Goal: Use online tool/utility: Utilize a website feature to perform a specific function

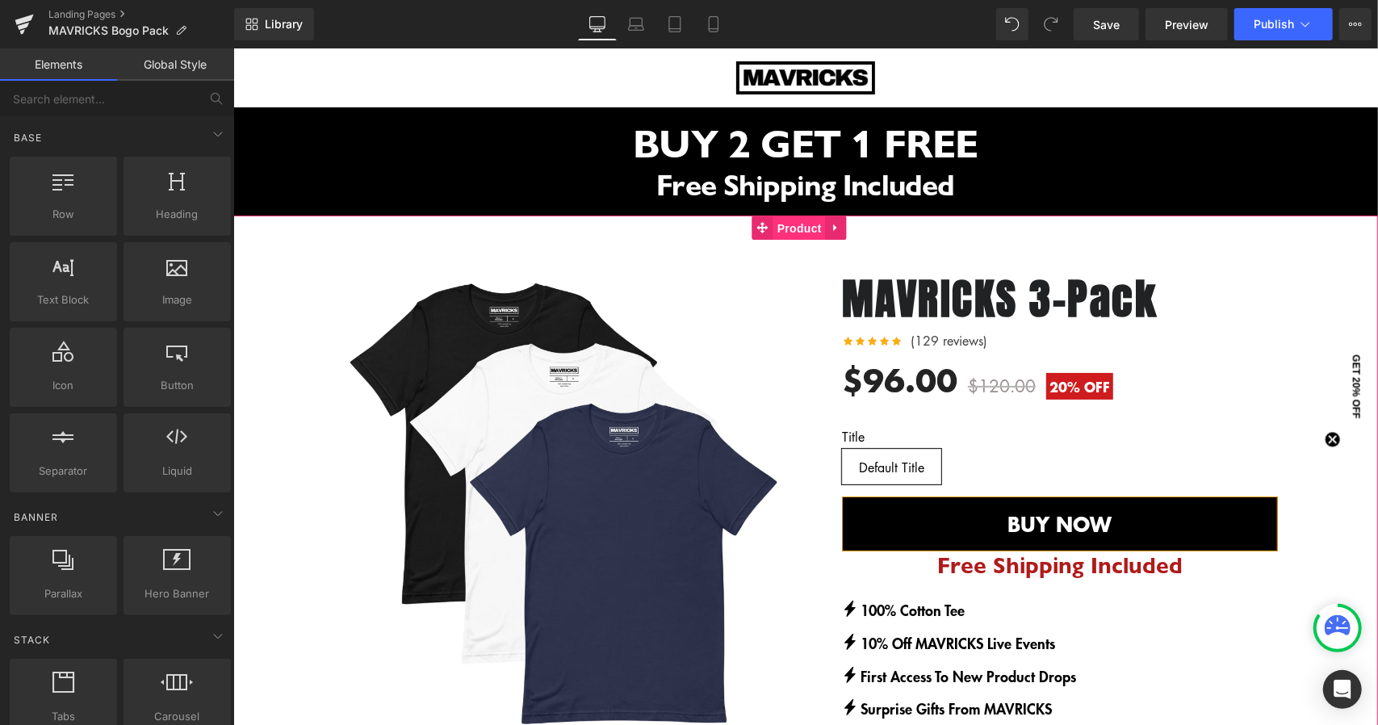
click at [786, 228] on span "Product" at bounding box center [799, 228] width 52 height 24
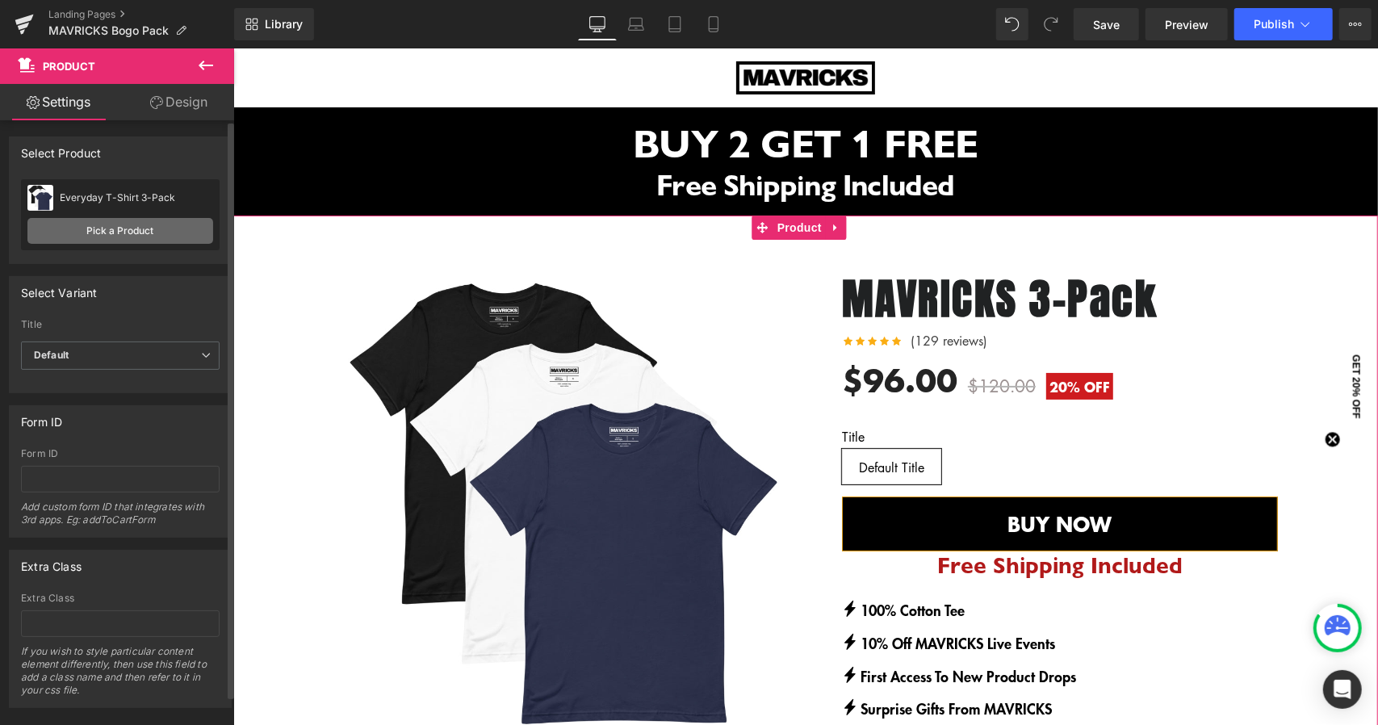
click at [161, 231] on link "Pick a Product" at bounding box center [120, 231] width 186 height 26
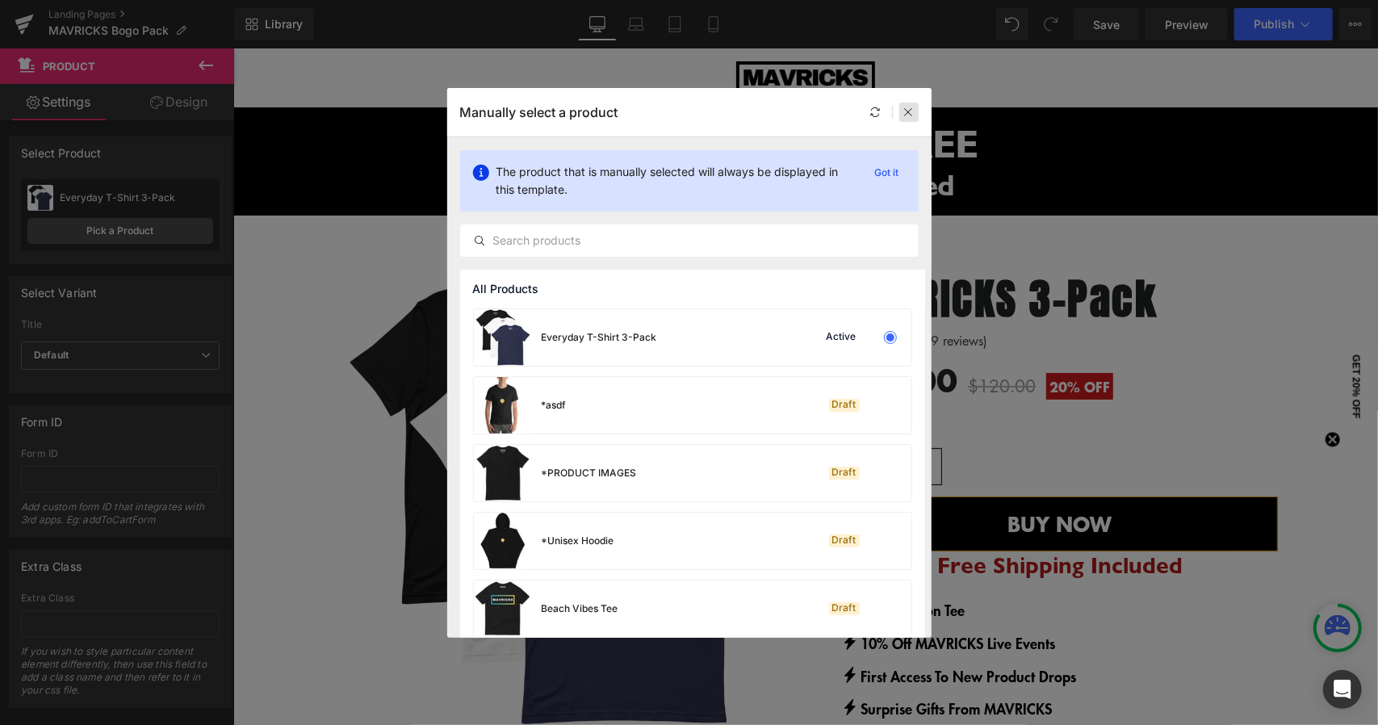
click at [907, 107] on icon at bounding box center [908, 112] width 11 height 11
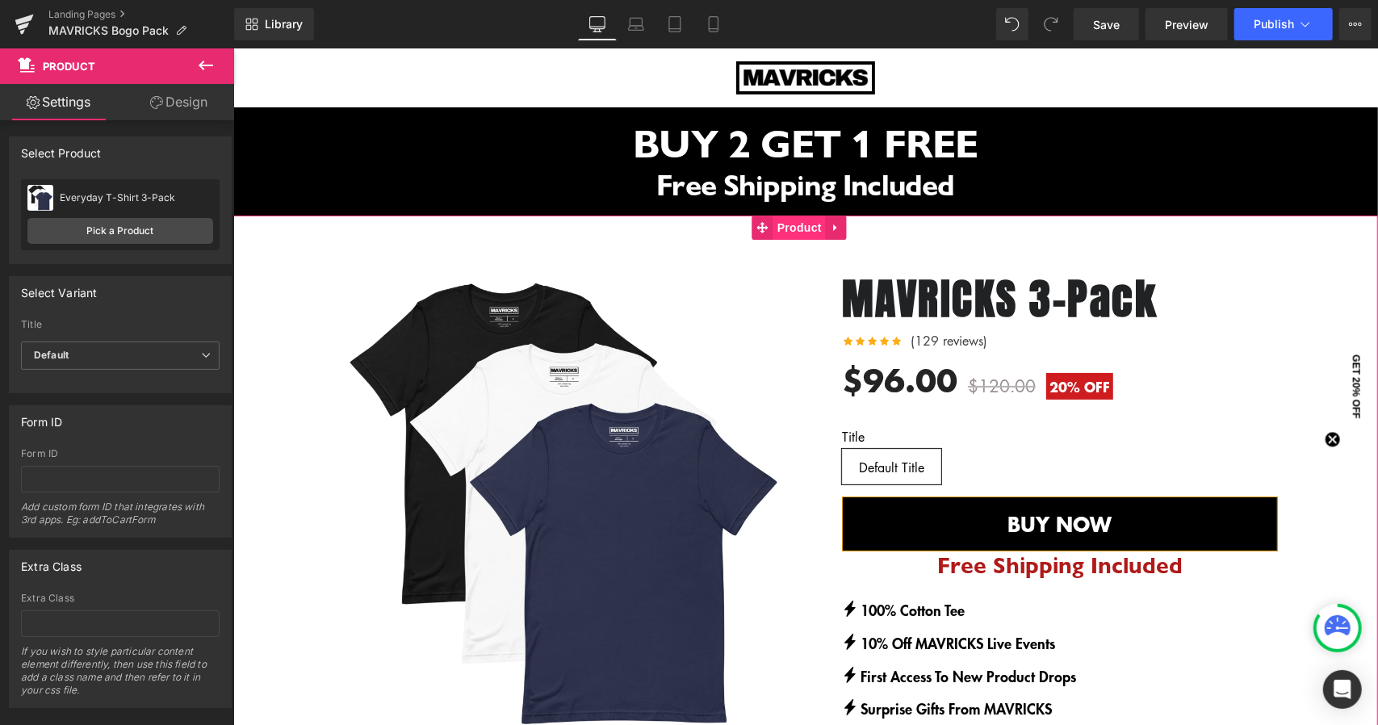
click at [806, 229] on span "Product" at bounding box center [799, 227] width 52 height 24
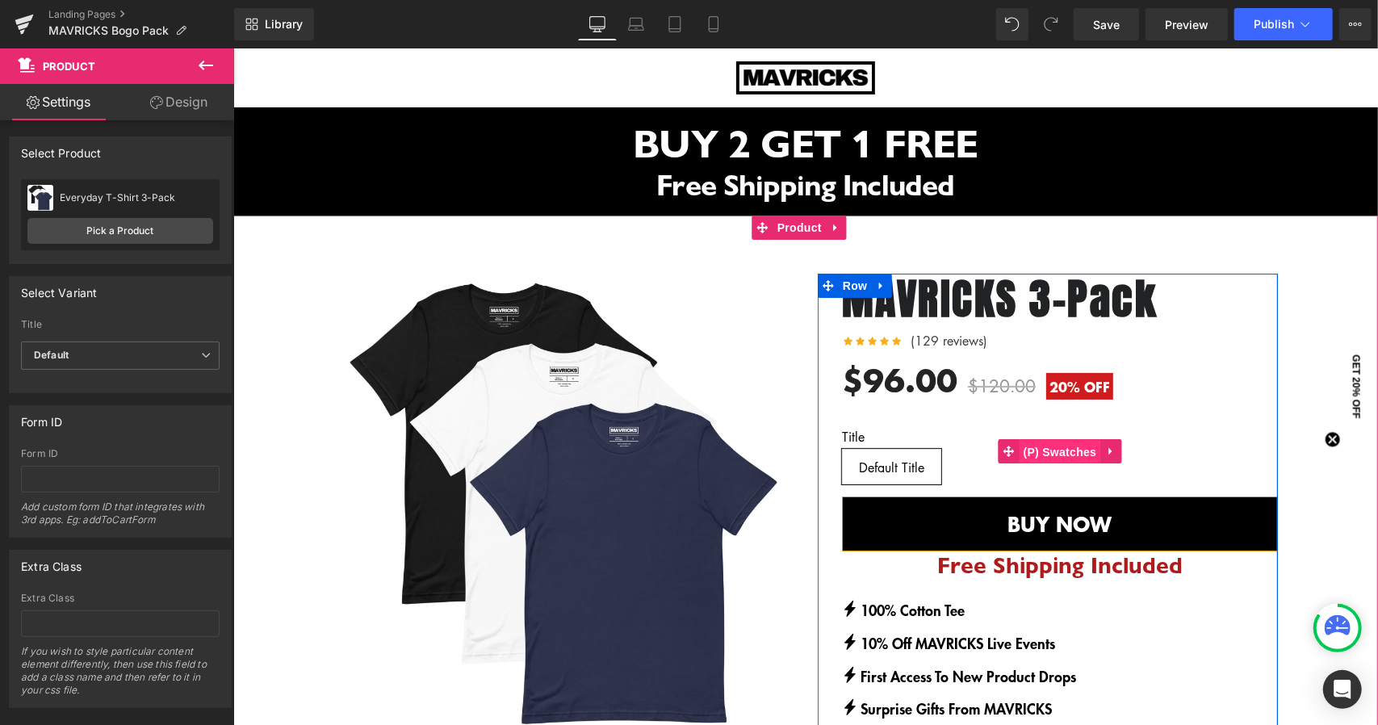
click at [1033, 458] on span "(P) Swatches" at bounding box center [1060, 451] width 82 height 24
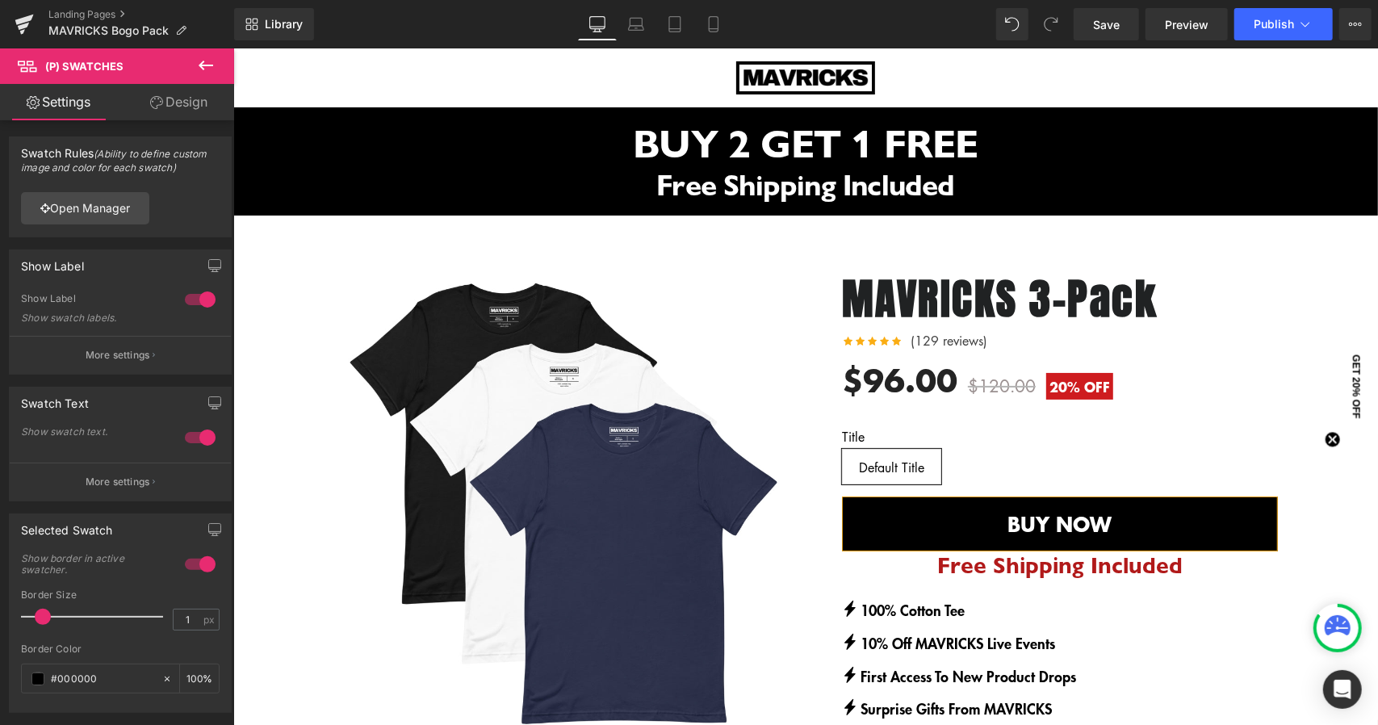
click at [208, 72] on icon at bounding box center [205, 65] width 19 height 19
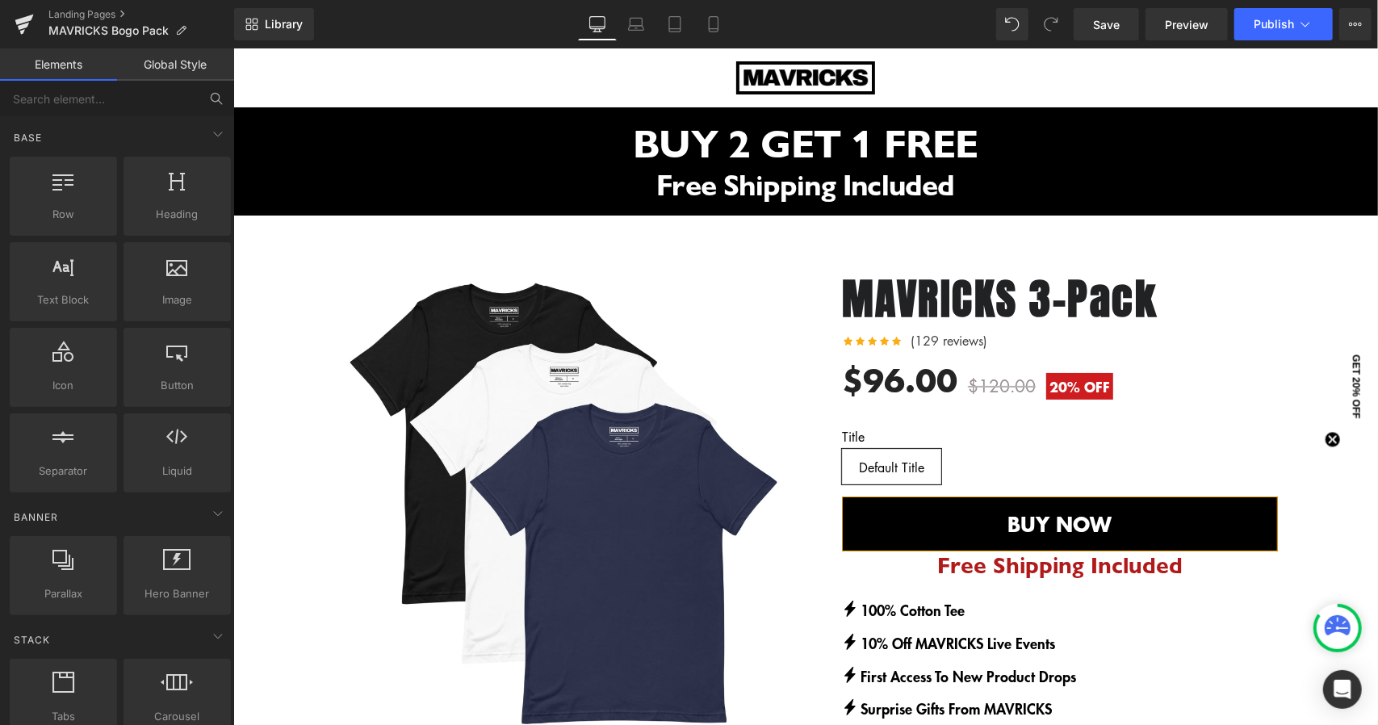
click at [210, 114] on button at bounding box center [217, 99] width 36 height 36
click at [216, 96] on icon at bounding box center [216, 98] width 15 height 15
click at [174, 98] on input "text" at bounding box center [99, 99] width 199 height 36
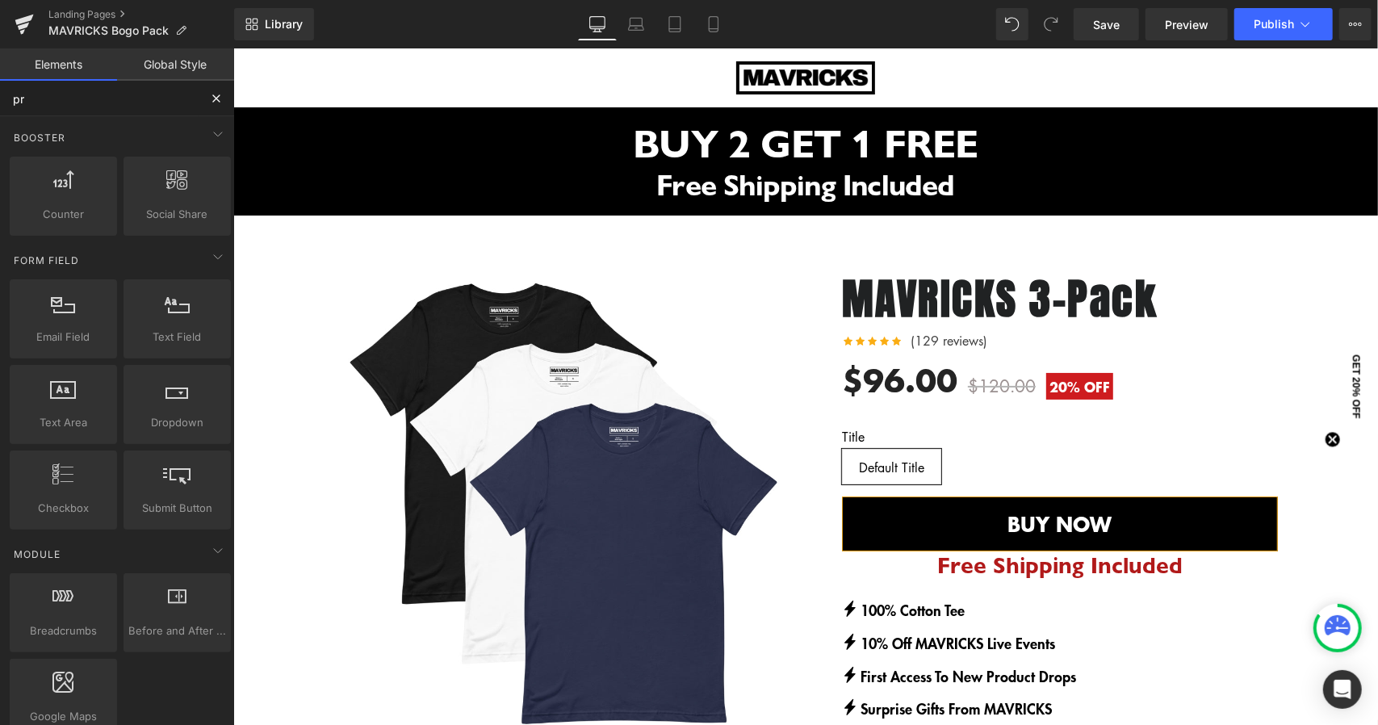
type input "pro"
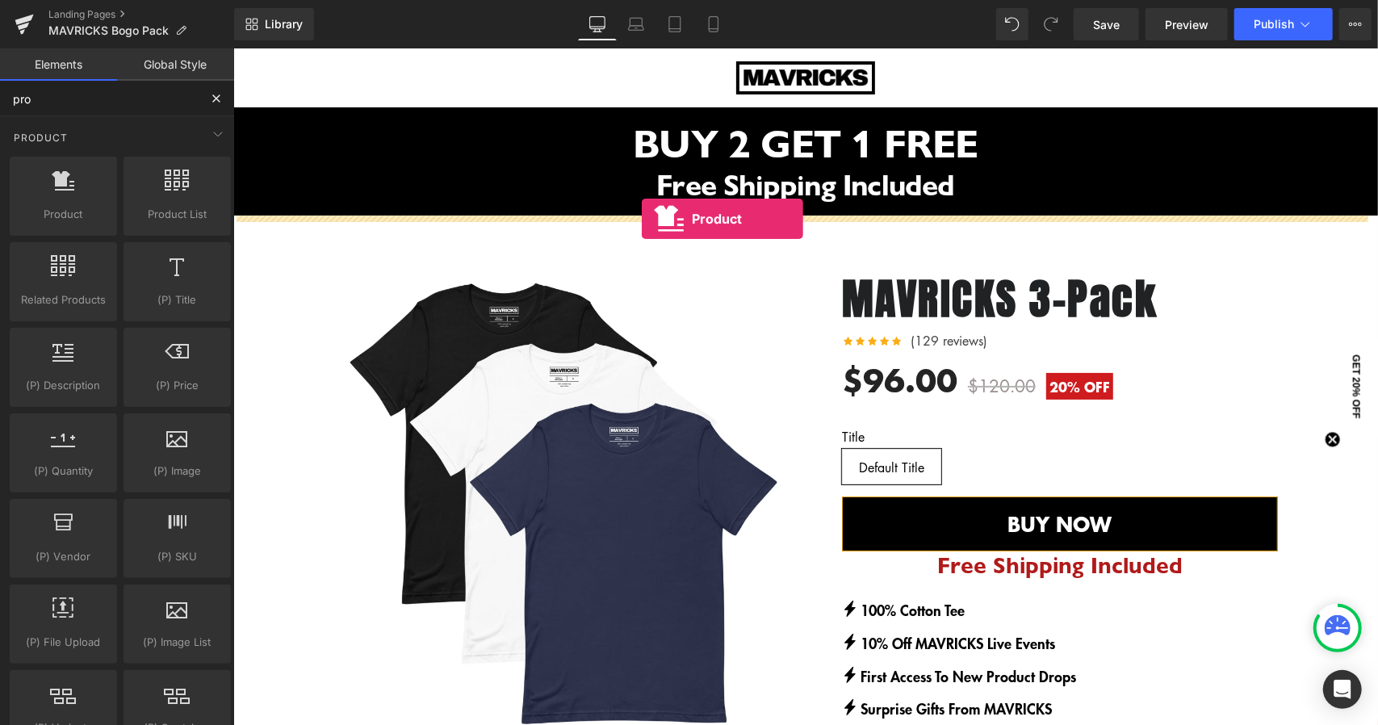
drag, startPoint x: 309, startPoint y: 246, endPoint x: 639, endPoint y: 220, distance: 331.3
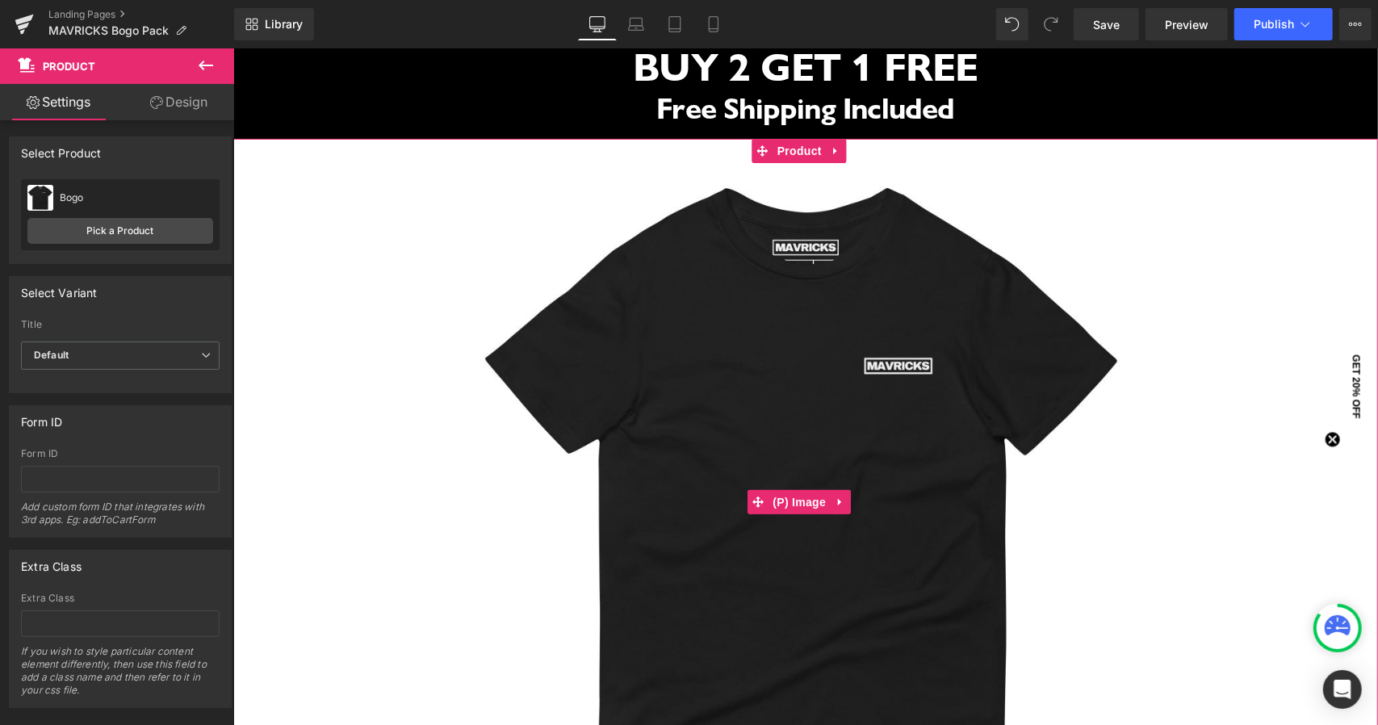
scroll to position [78, 0]
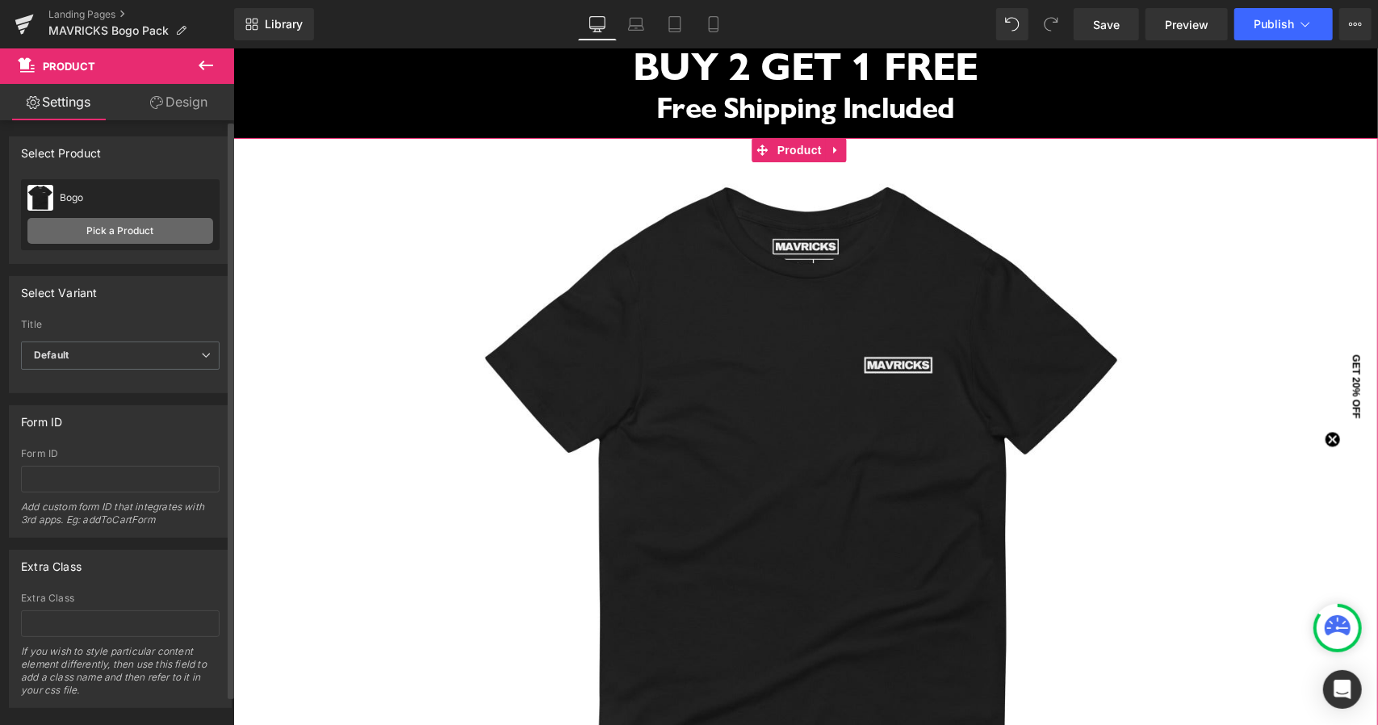
click at [100, 226] on link "Pick a Product" at bounding box center [120, 231] width 186 height 26
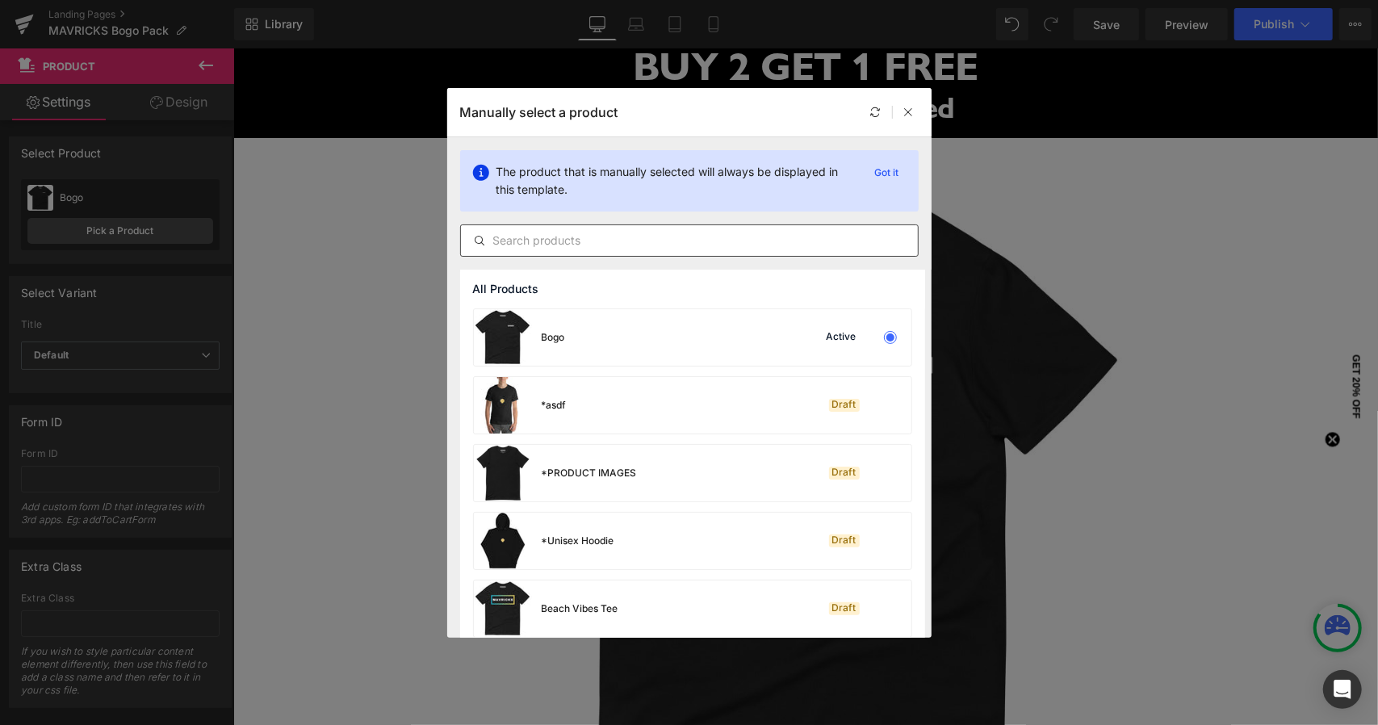
click at [557, 241] on input "text" at bounding box center [689, 240] width 457 height 19
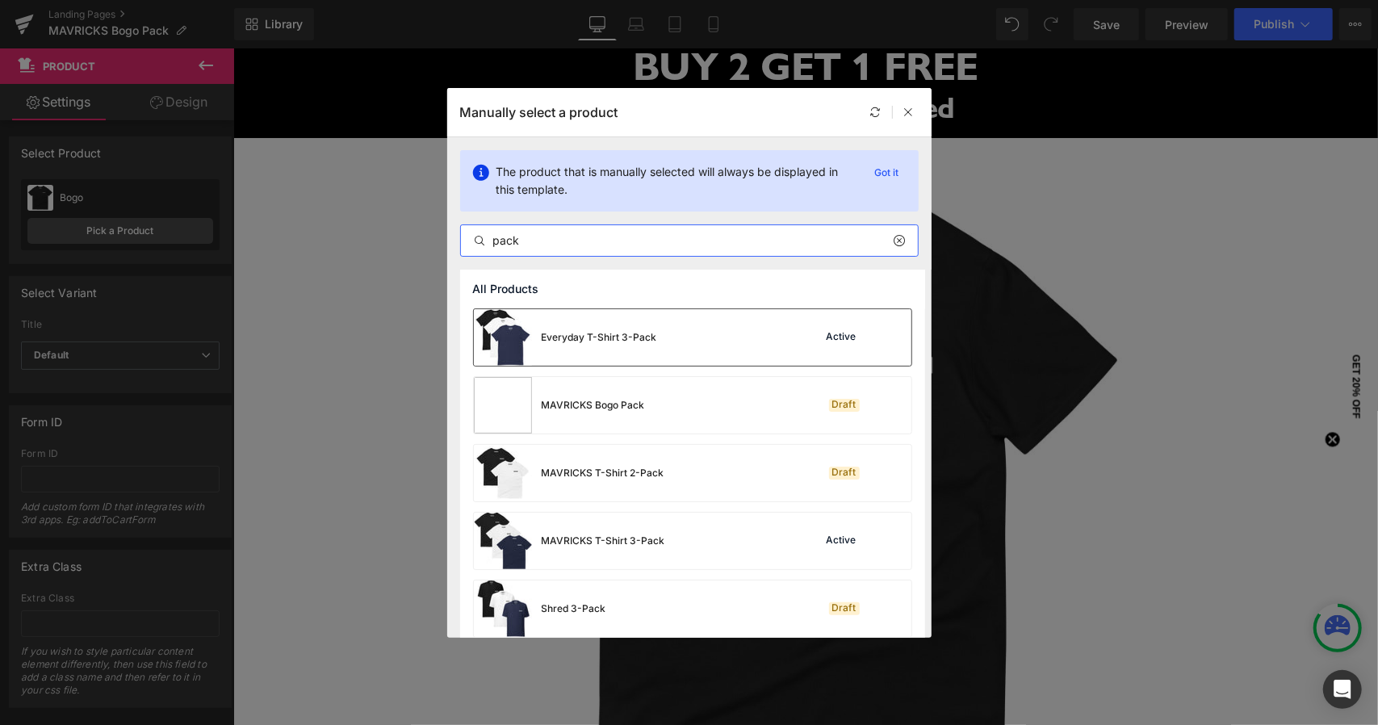
type input "pack"
click at [626, 343] on div "Everyday T-Shirt 3-Pack" at bounding box center [599, 337] width 115 height 15
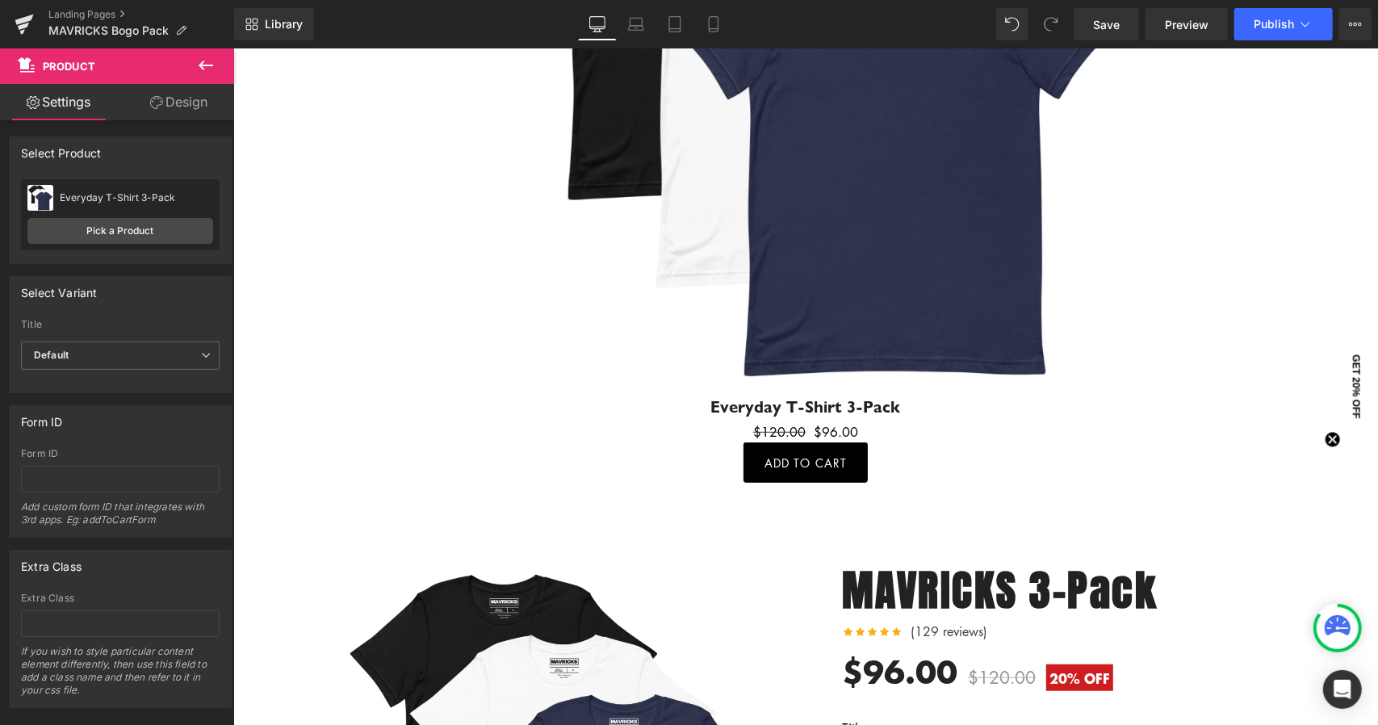
scroll to position [522, 0]
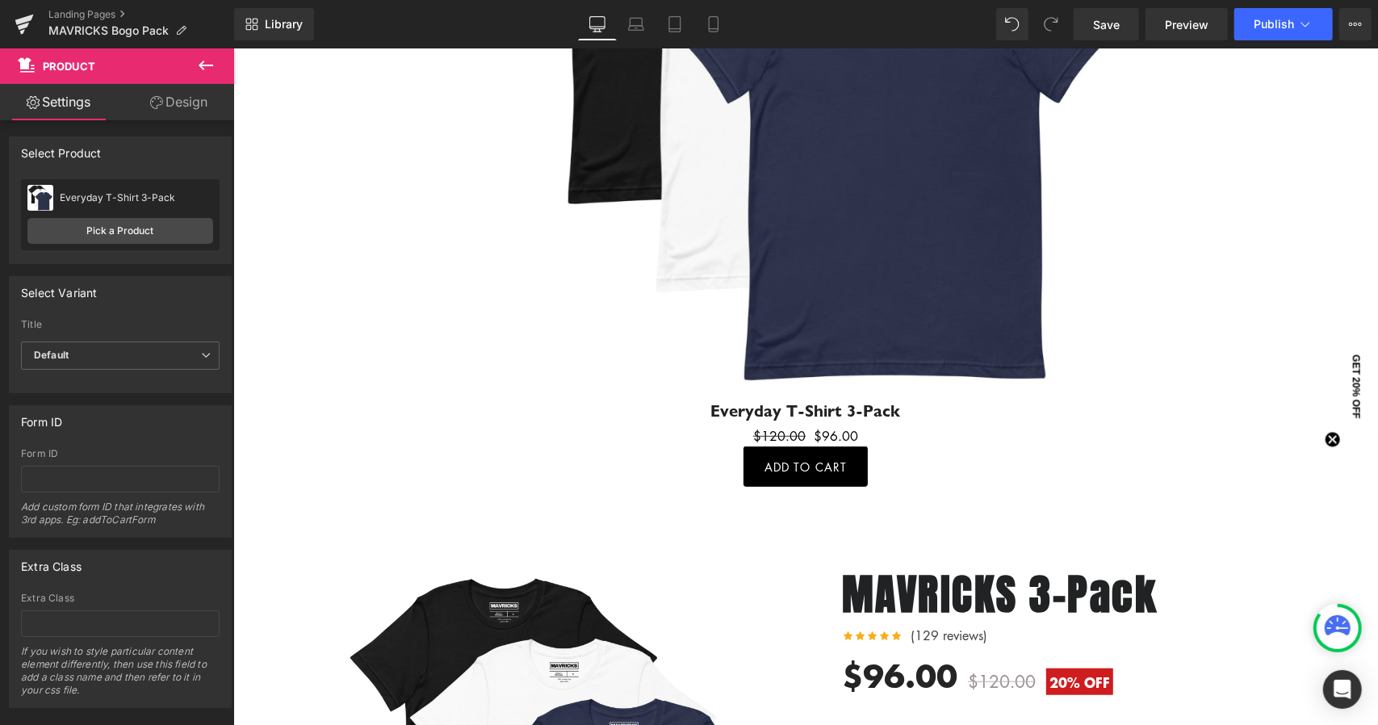
click at [1081, 189] on img at bounding box center [805, 55] width 677 height 677
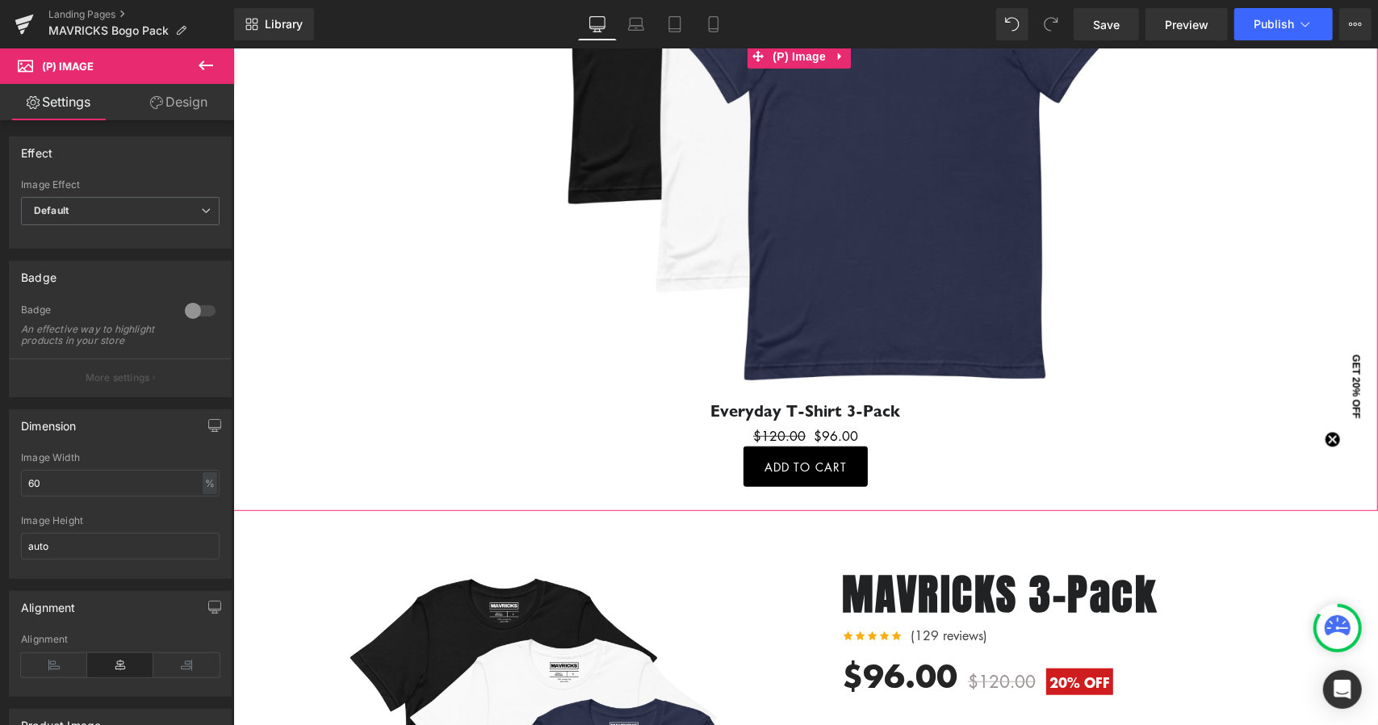
click at [899, 194] on img at bounding box center [805, 55] width 677 height 677
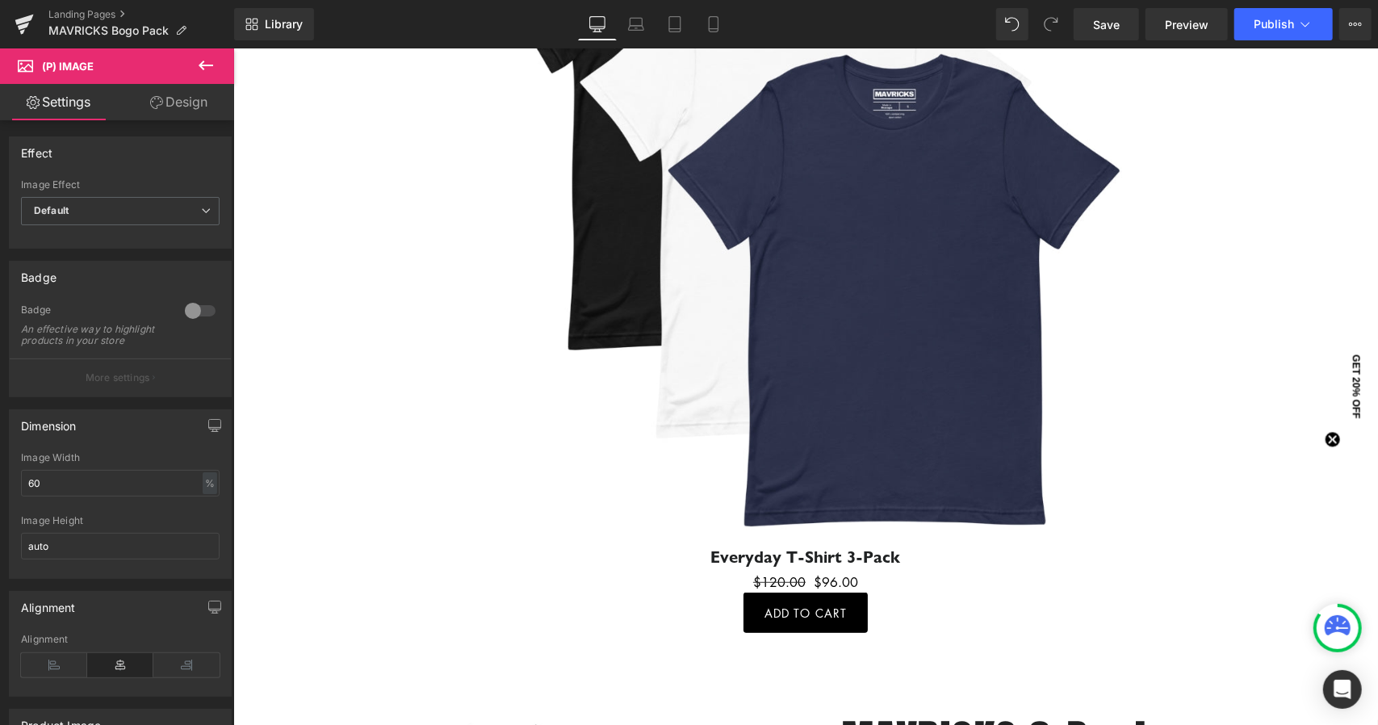
scroll to position [363, 0]
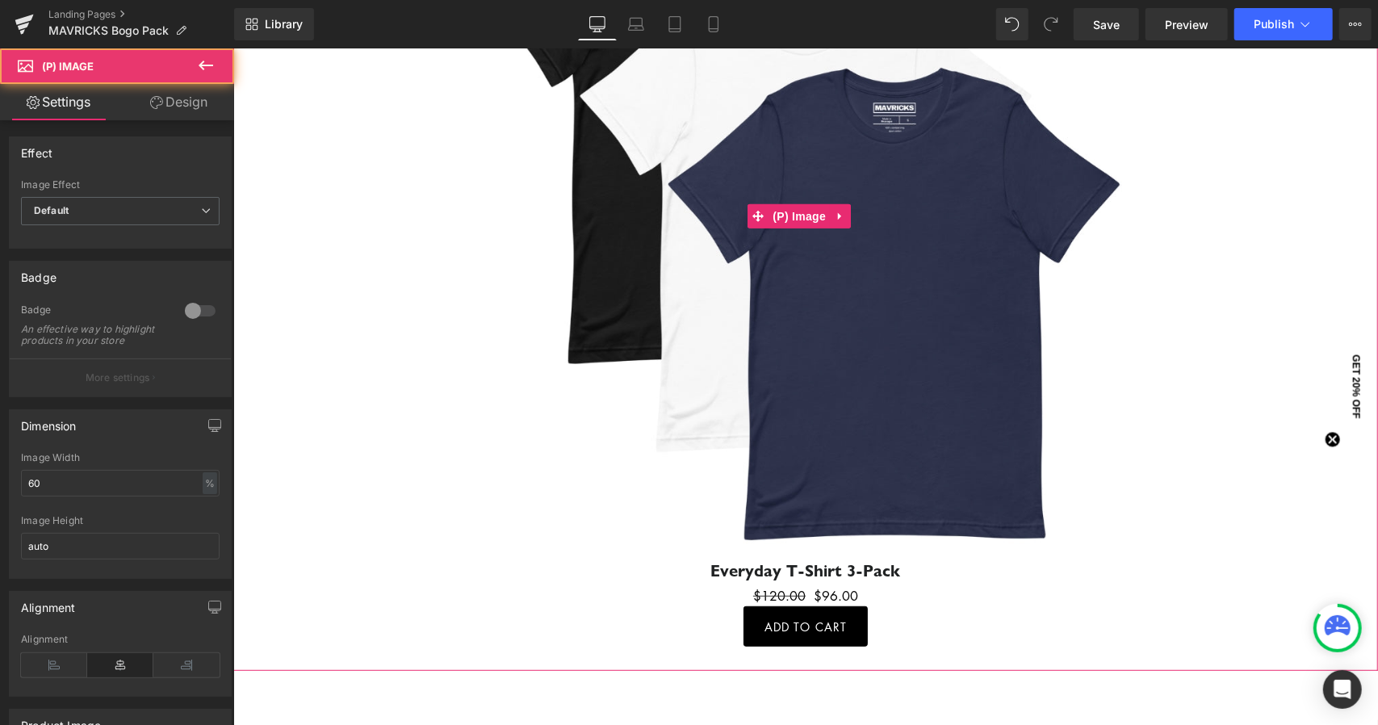
click at [1137, 322] on div "Sale Off" at bounding box center [805, 214] width 1129 height 677
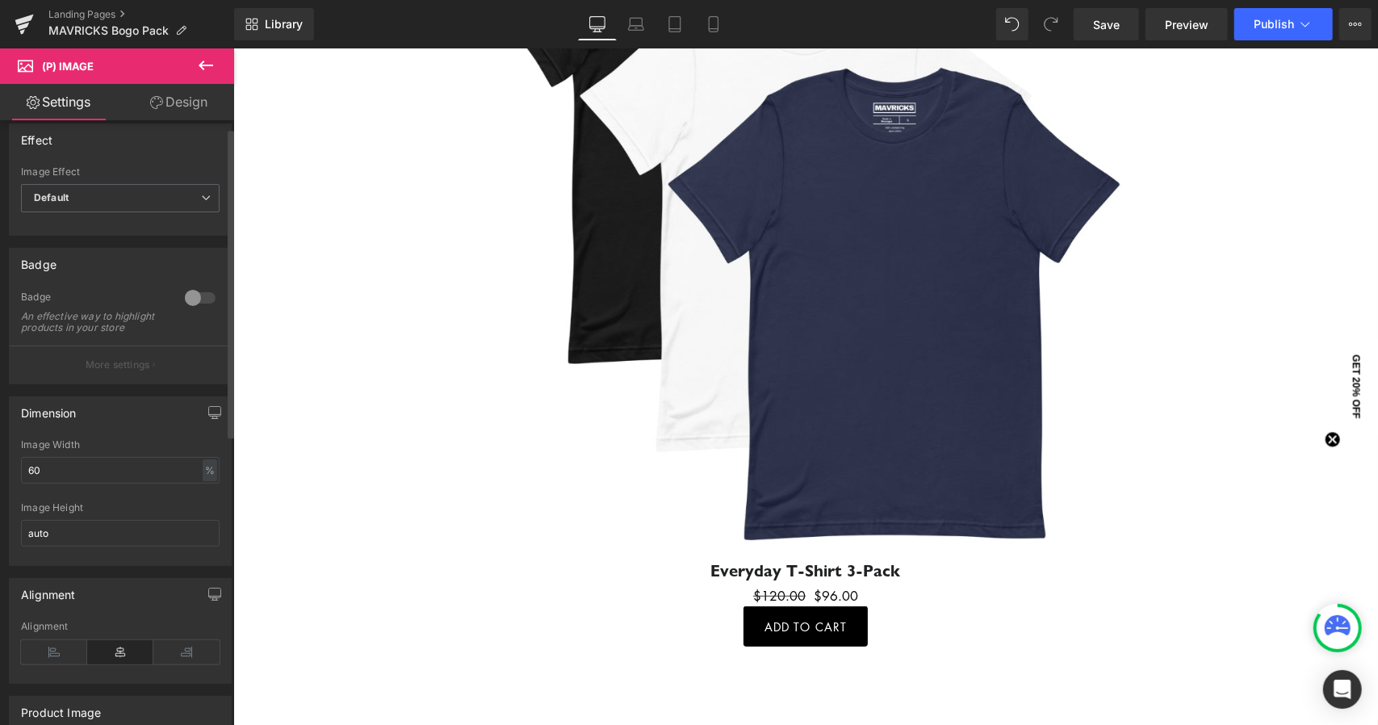
scroll to position [15, 0]
click at [1173, 16] on span "Preview" at bounding box center [1187, 24] width 44 height 17
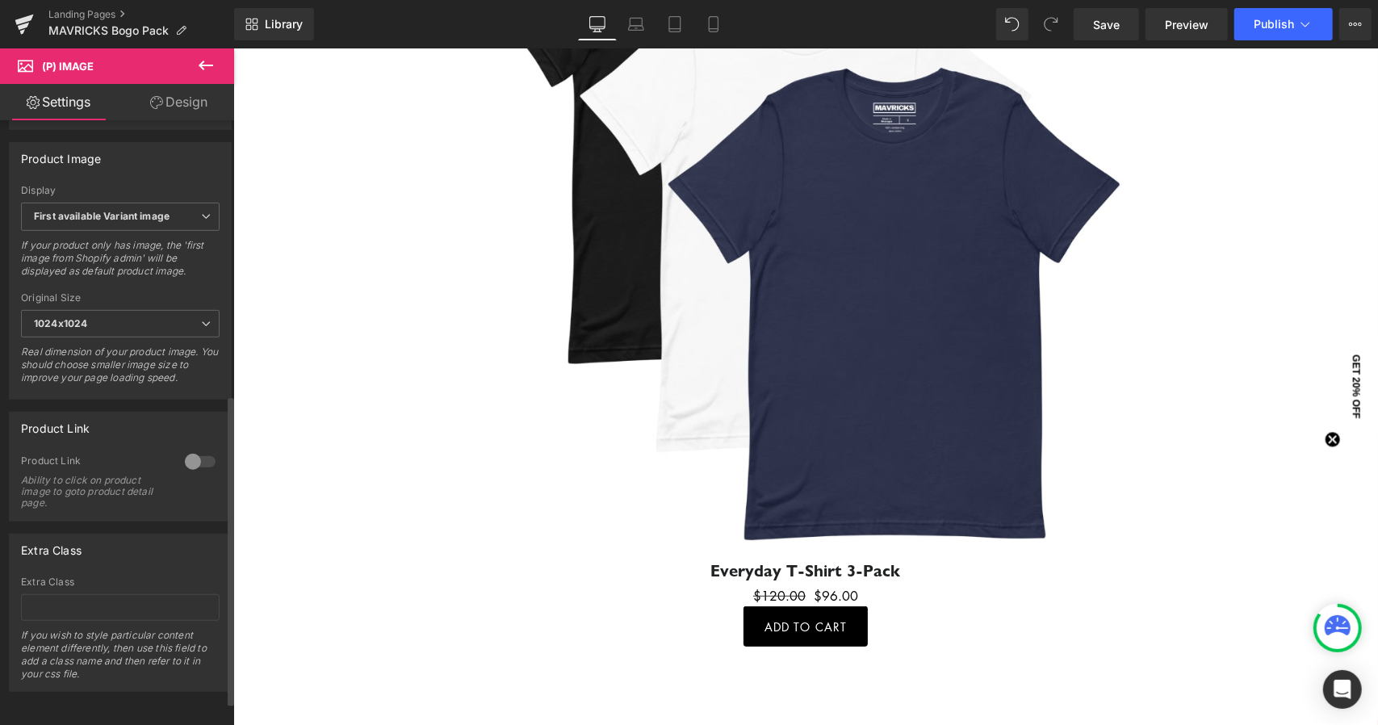
scroll to position [0, 0]
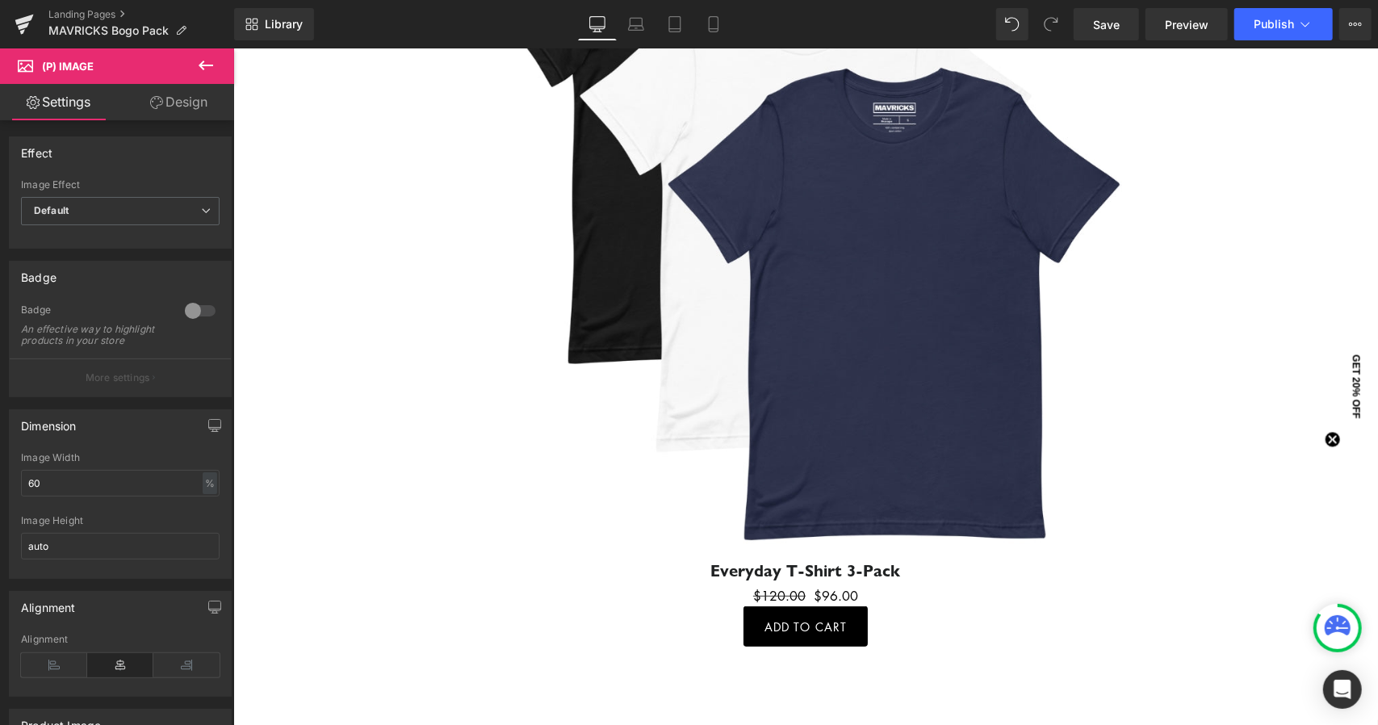
click at [200, 64] on icon at bounding box center [206, 66] width 15 height 10
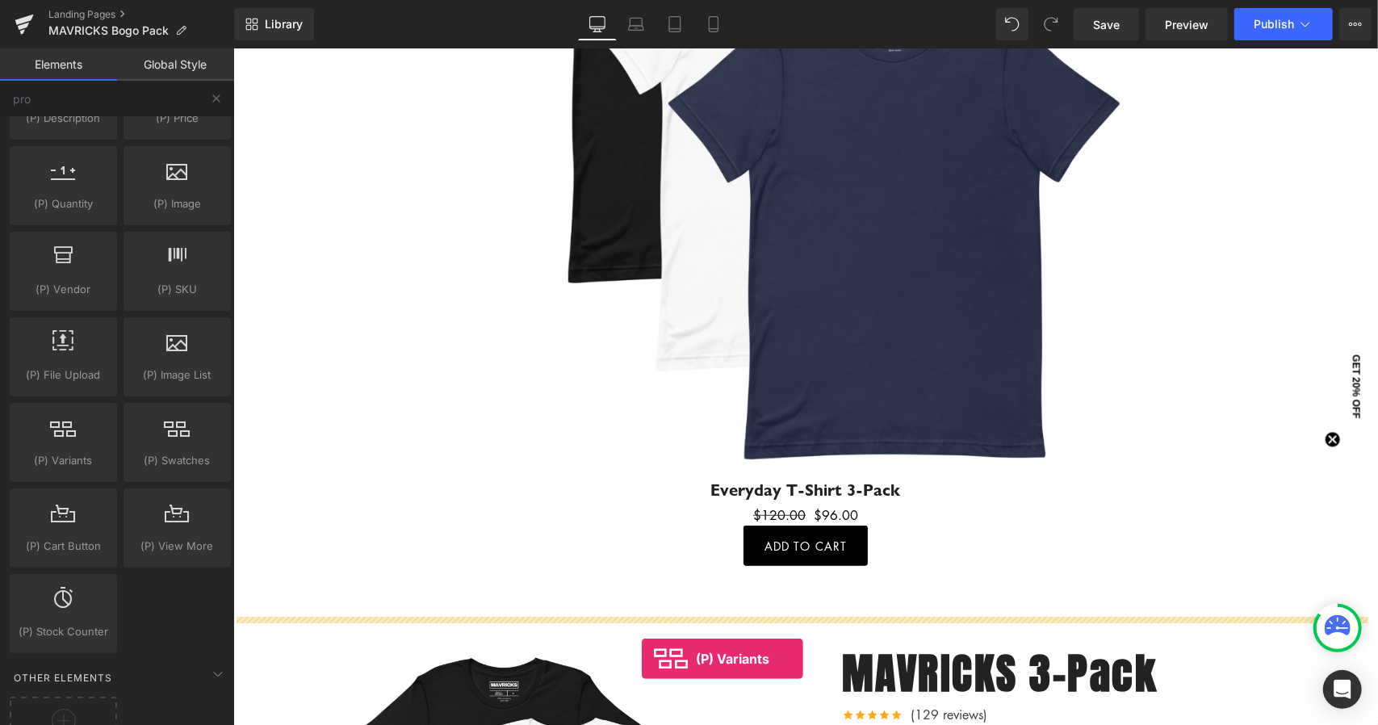
scroll to position [476, 0]
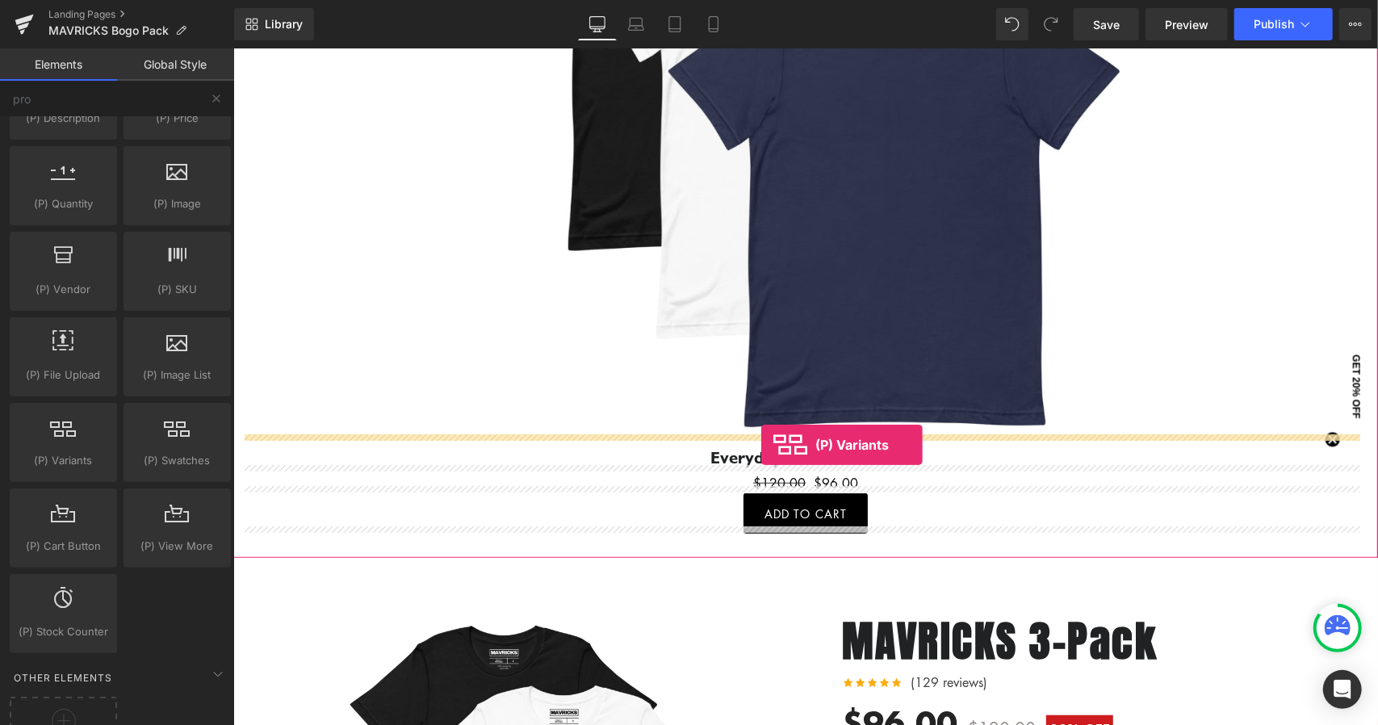
drag, startPoint x: 292, startPoint y: 488, endPoint x: 761, endPoint y: 444, distance: 470.3
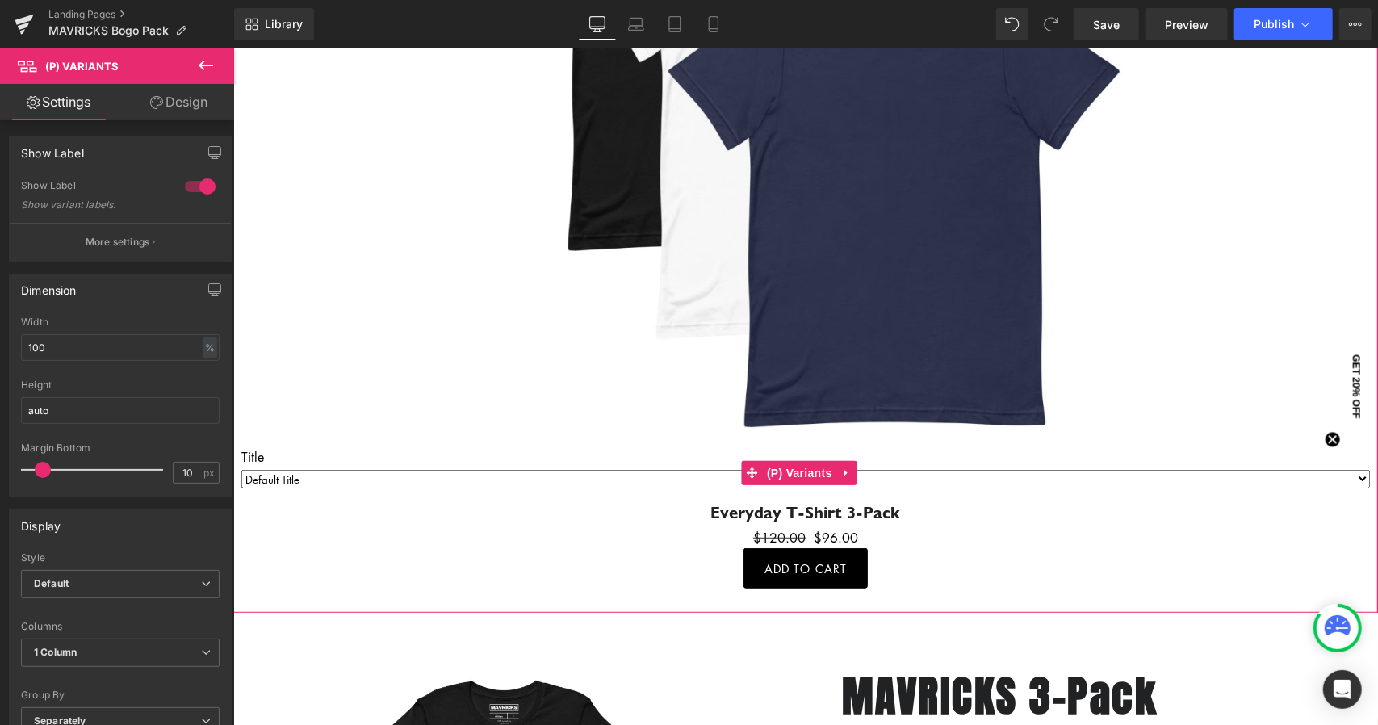
click at [347, 469] on select "Default Title" at bounding box center [805, 478] width 1129 height 19
click at [215, 55] on button at bounding box center [206, 66] width 57 height 36
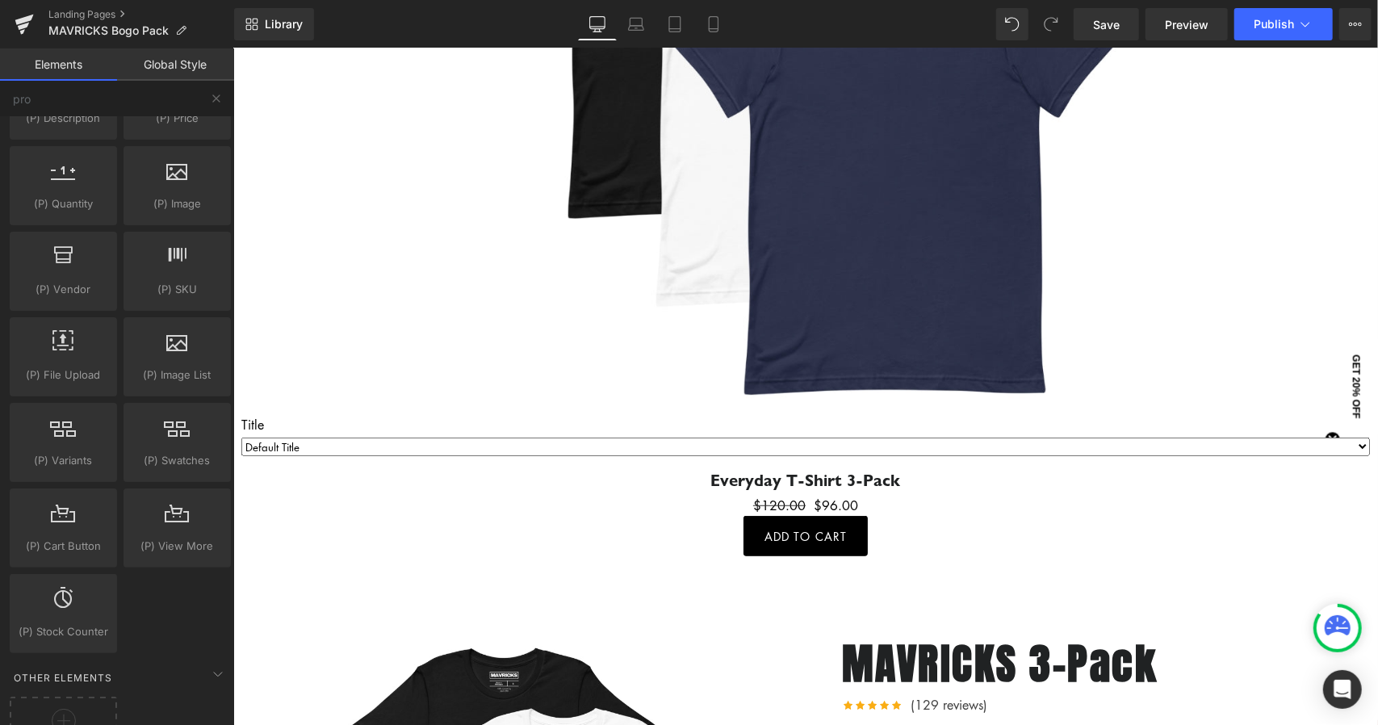
scroll to position [502, 0]
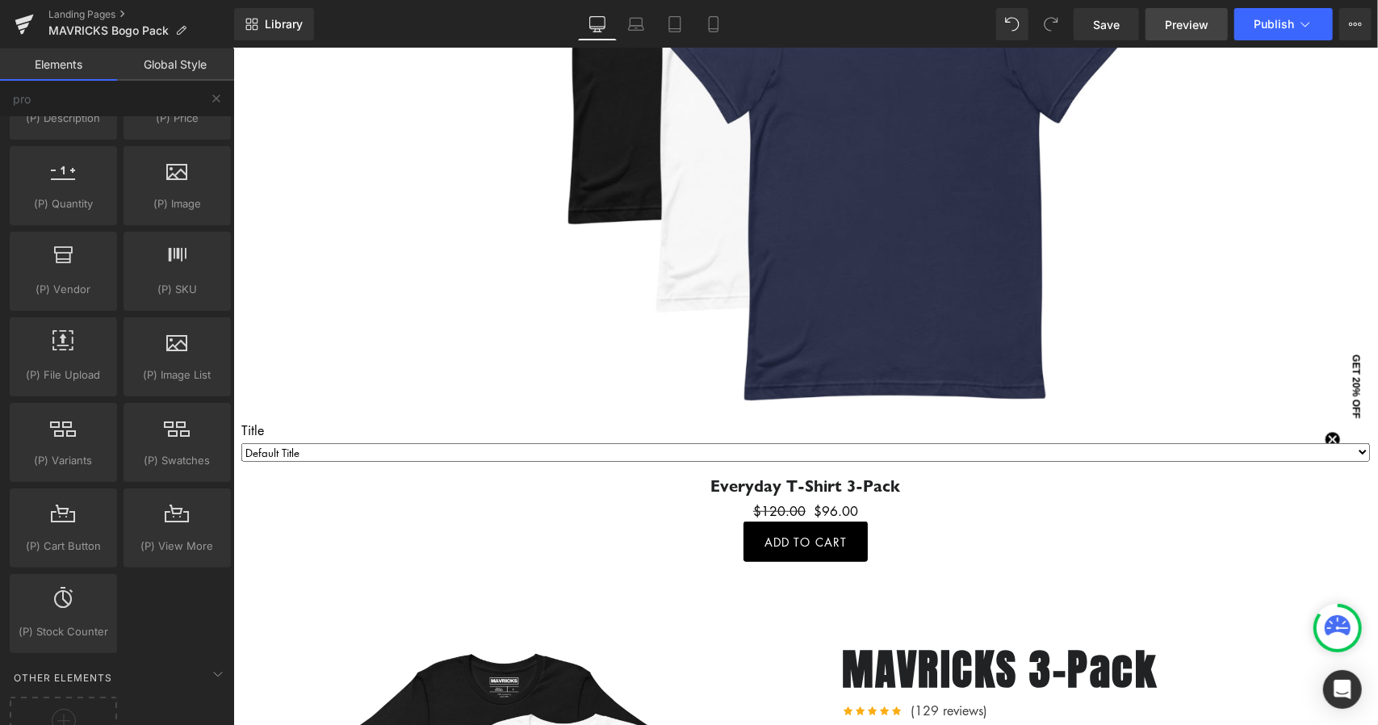
click at [1198, 24] on span "Preview" at bounding box center [1187, 24] width 44 height 17
click at [1102, 30] on span "Save" at bounding box center [1106, 24] width 27 height 17
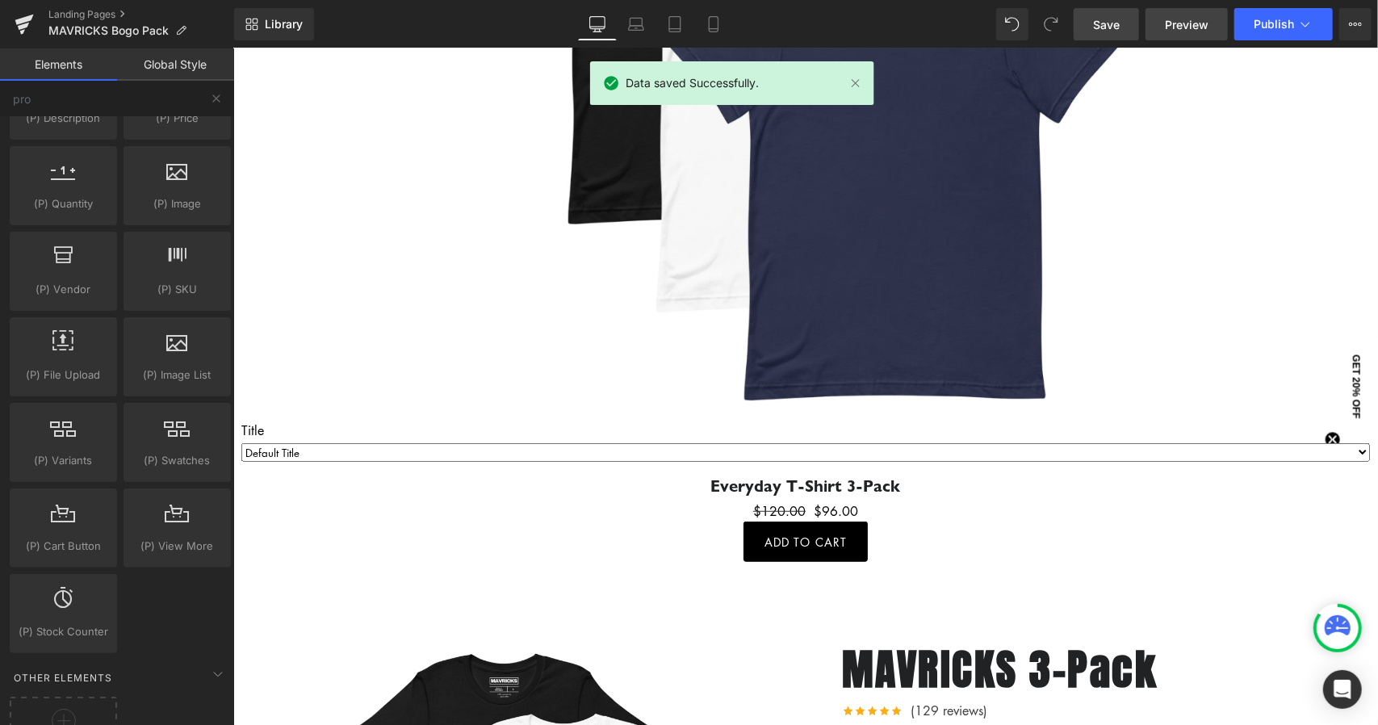
click at [1187, 25] on span "Preview" at bounding box center [1187, 24] width 44 height 17
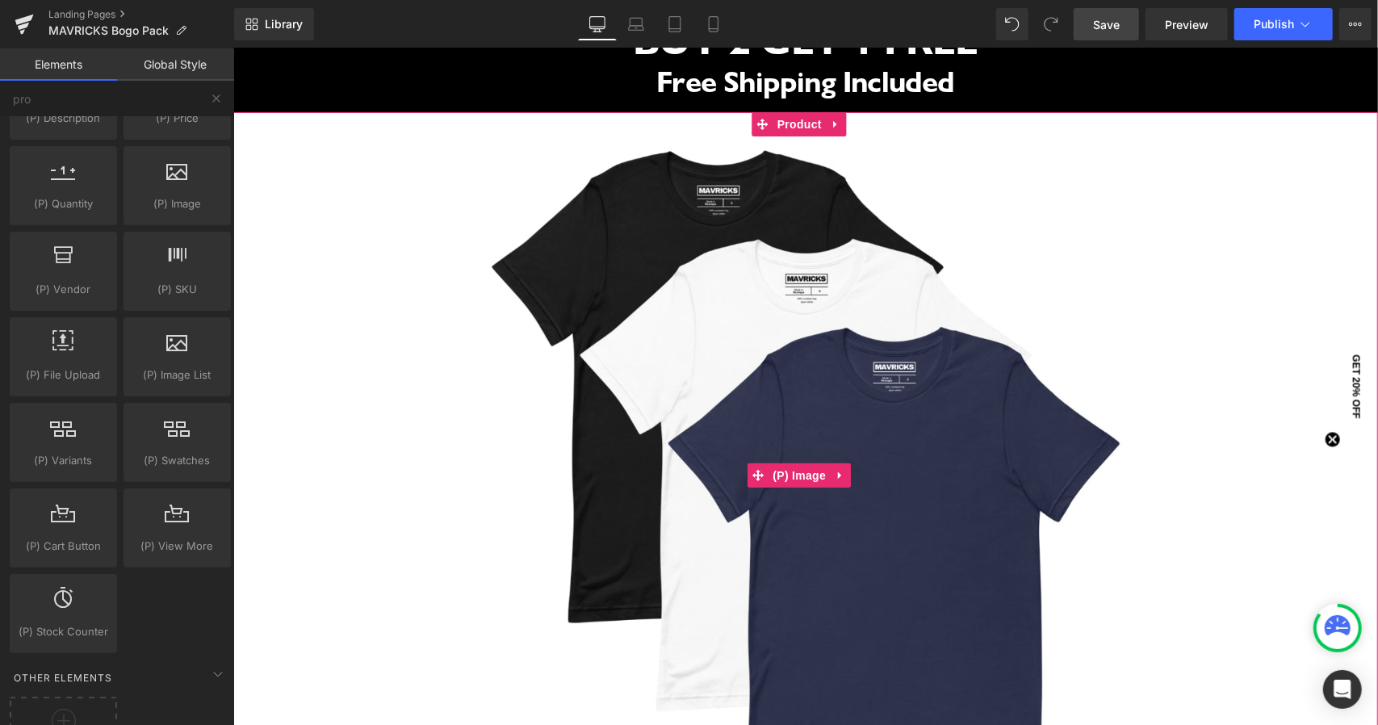
scroll to position [76, 0]
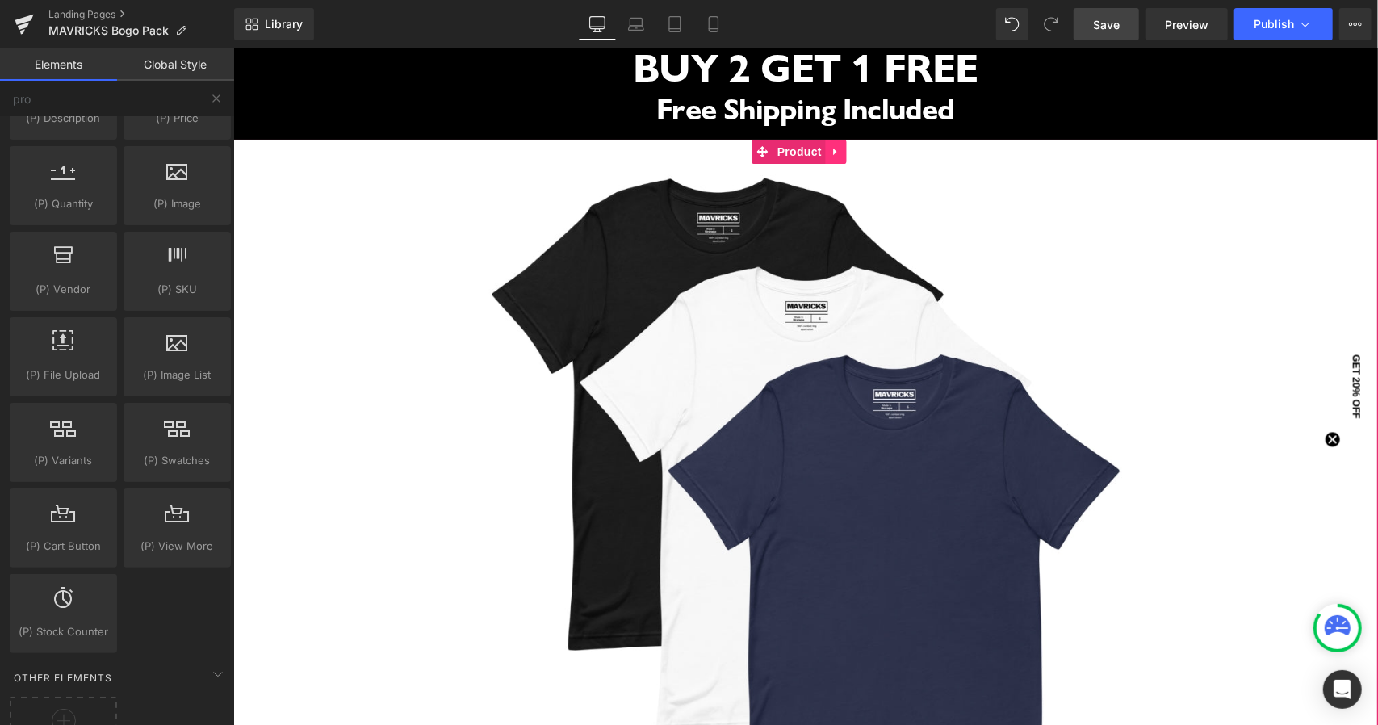
click at [840, 156] on icon at bounding box center [835, 151] width 11 height 12
click at [842, 156] on icon at bounding box center [845, 150] width 11 height 11
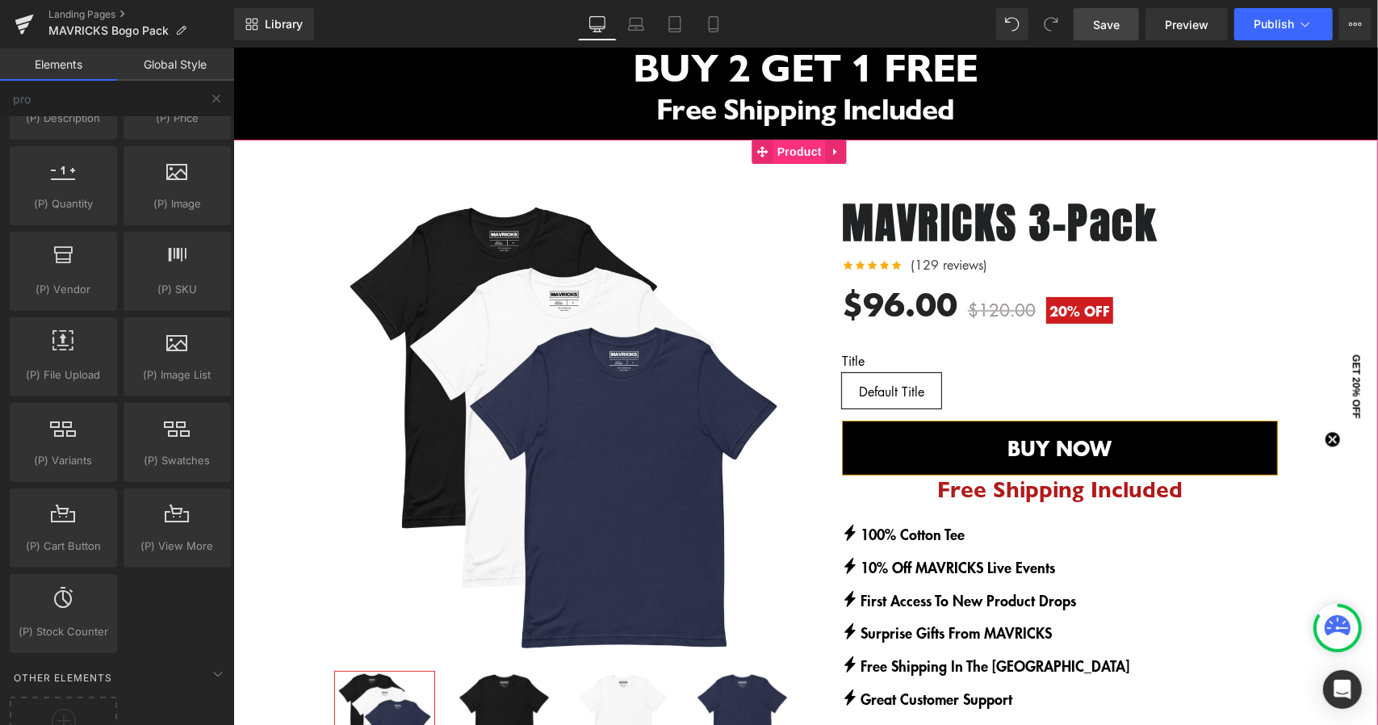
click at [805, 153] on span "Product" at bounding box center [799, 151] width 52 height 24
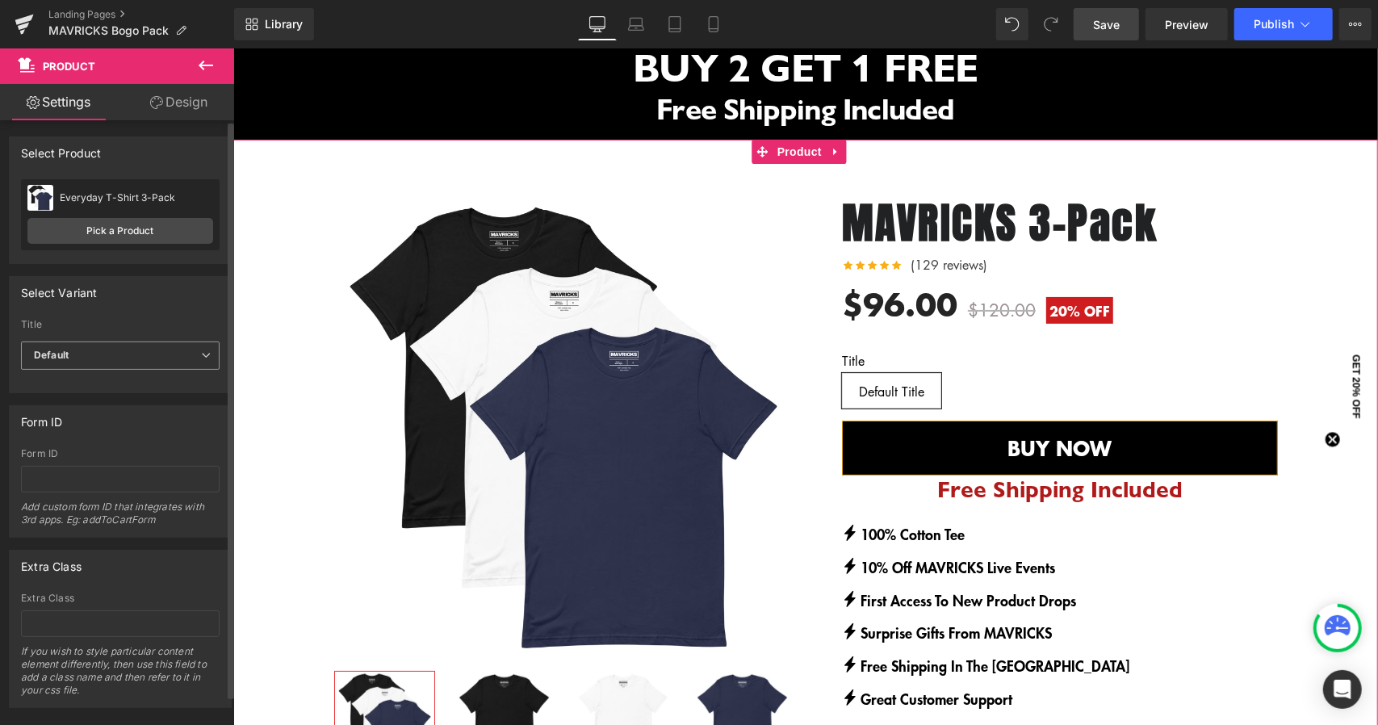
click at [135, 342] on span "Default" at bounding box center [120, 356] width 199 height 28
click at [135, 342] on span "Default" at bounding box center [117, 356] width 192 height 28
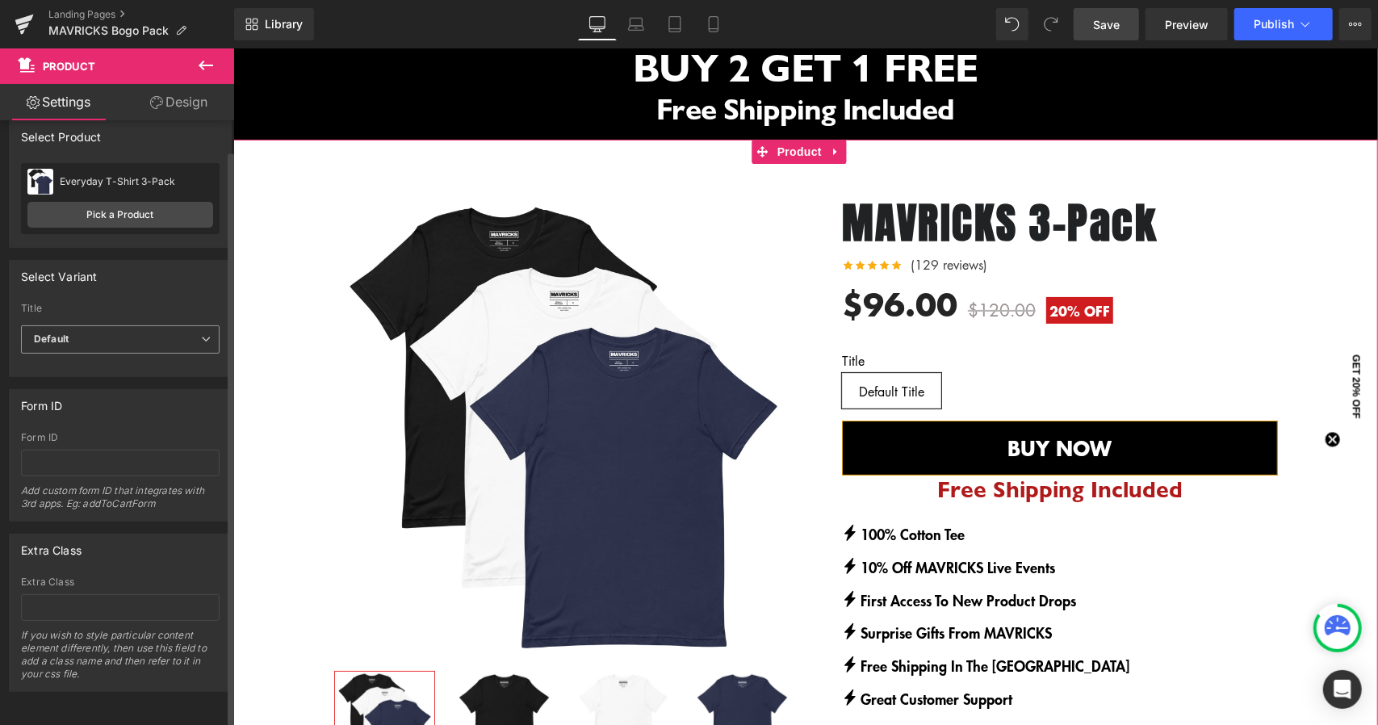
click at [142, 335] on span "Default" at bounding box center [120, 339] width 199 height 28
click at [119, 390] on li "Default Title" at bounding box center [117, 392] width 192 height 24
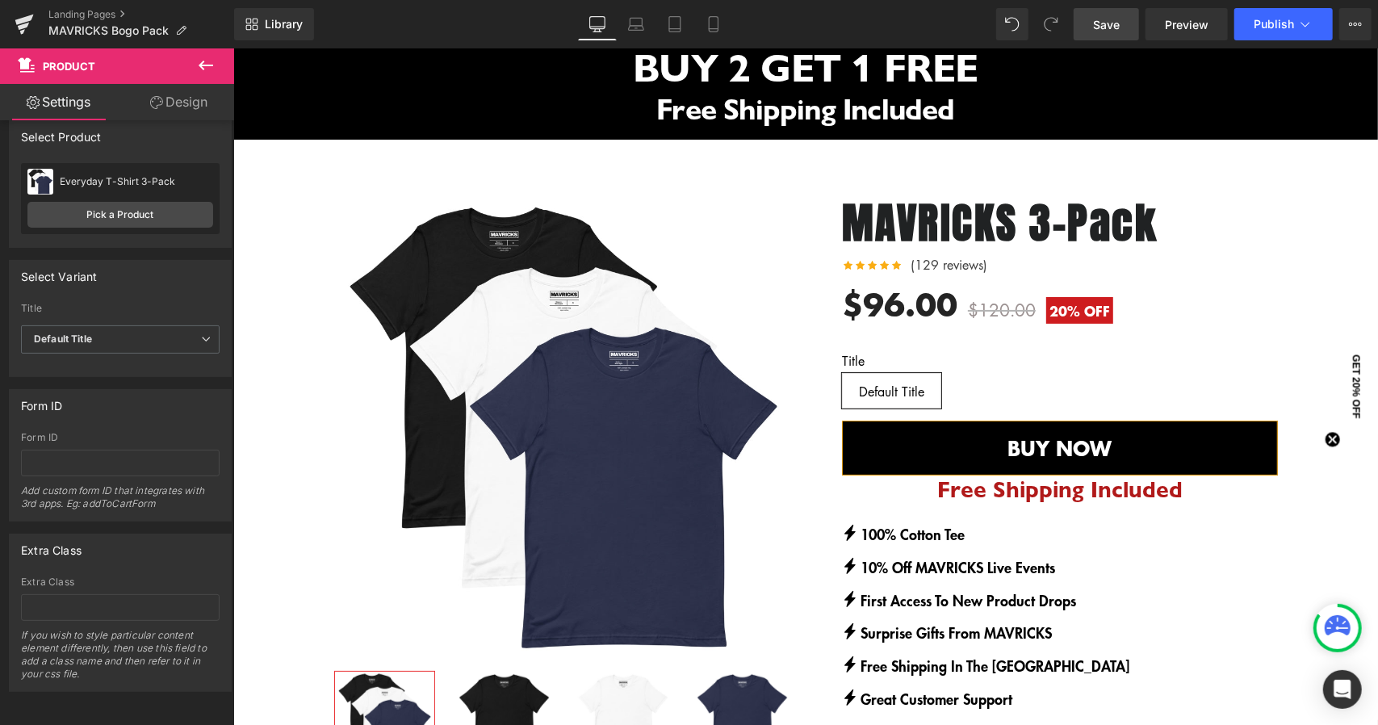
click at [1119, 29] on span "Save" at bounding box center [1106, 24] width 27 height 17
